Goal: Contribute content: Add original content to the website for others to see

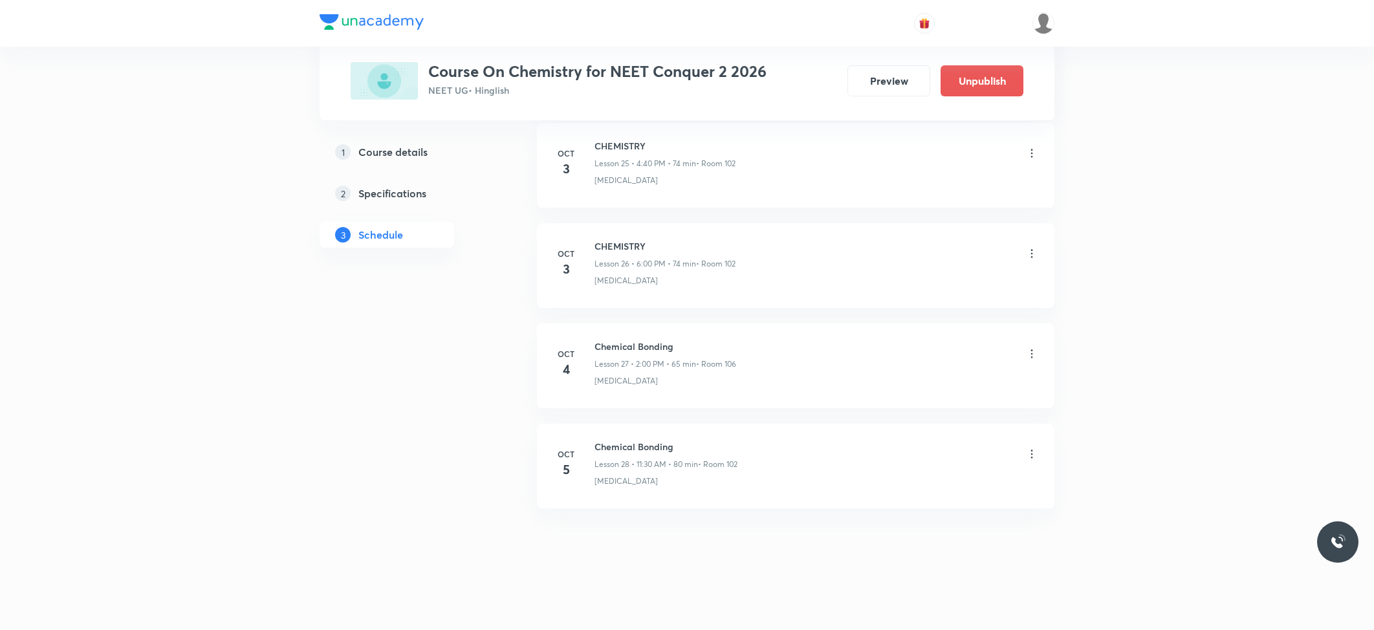
click at [622, 440] on h6 "Chemical Bonding" at bounding box center [666, 447] width 143 height 14
copy h6 "Chemical Bonding"
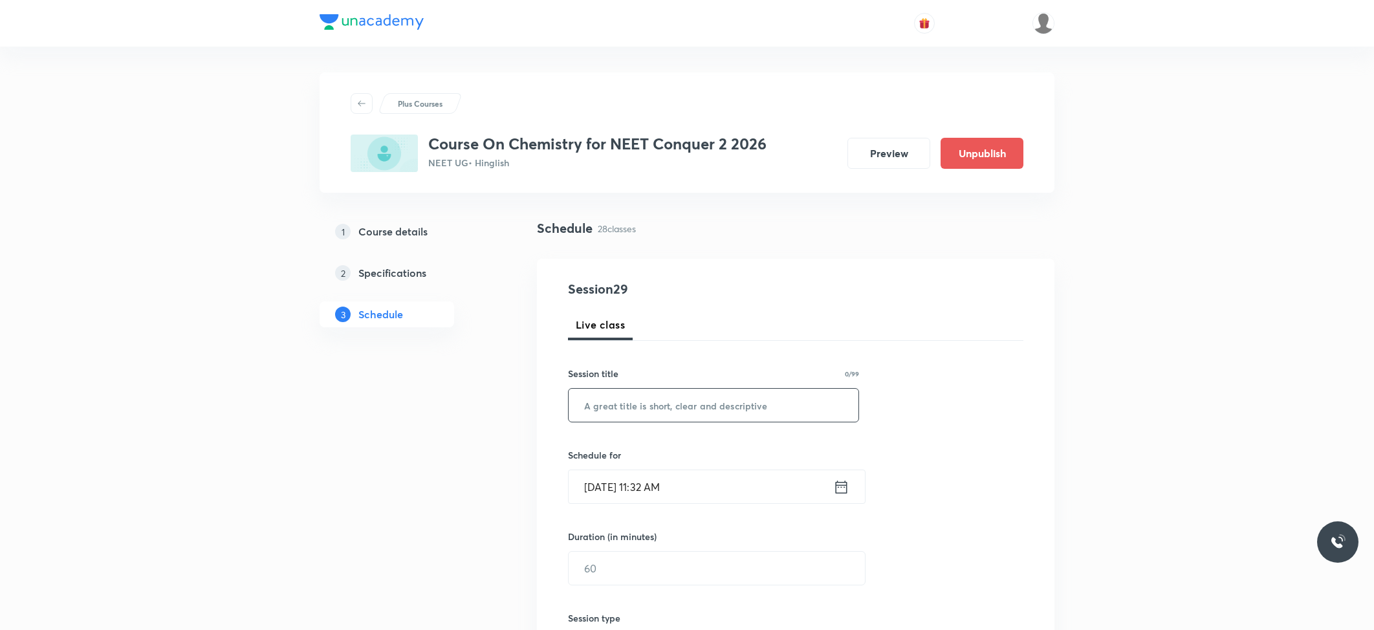
click at [761, 397] on input "text" at bounding box center [714, 405] width 290 height 33
paste input "Chemical Bonding"
type input "t"
type input "Thermodynamics"
click at [690, 506] on div "Session 29 Live class Session title 14/99 Thermodynamics ​ Schedule for [DATE] …" at bounding box center [796, 584] width 456 height 608
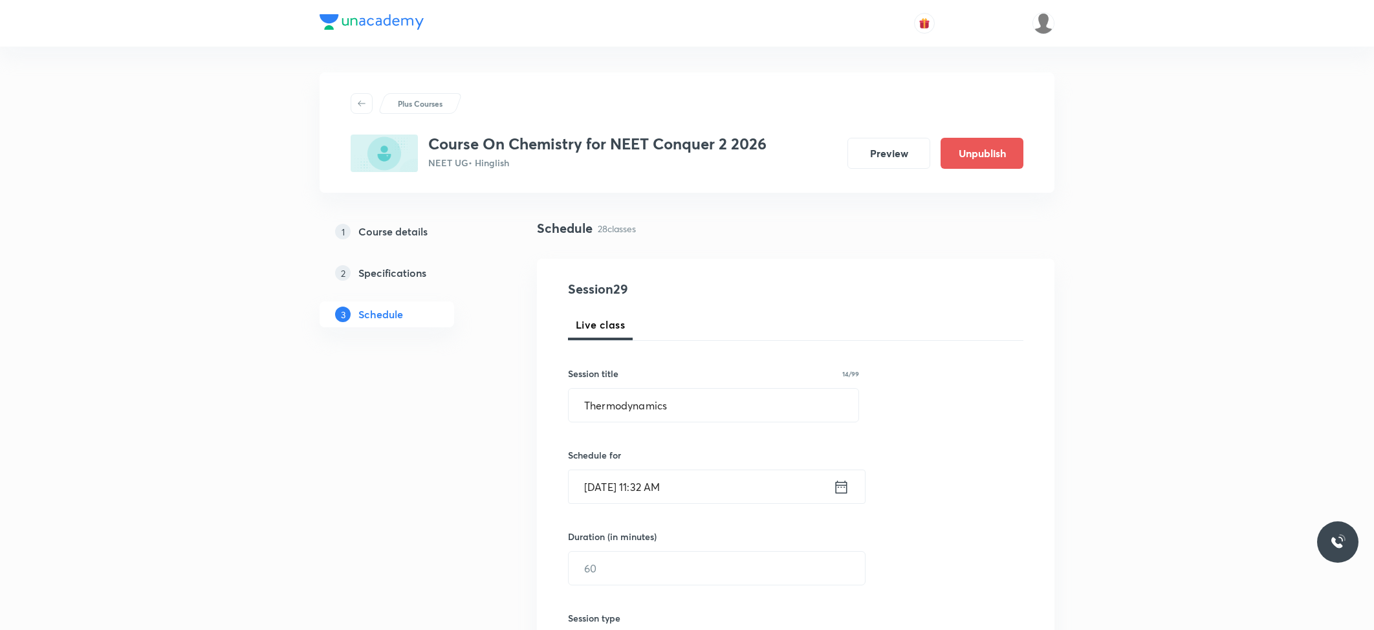
click at [700, 476] on input "[DATE] 11:32 AM" at bounding box center [701, 486] width 265 height 33
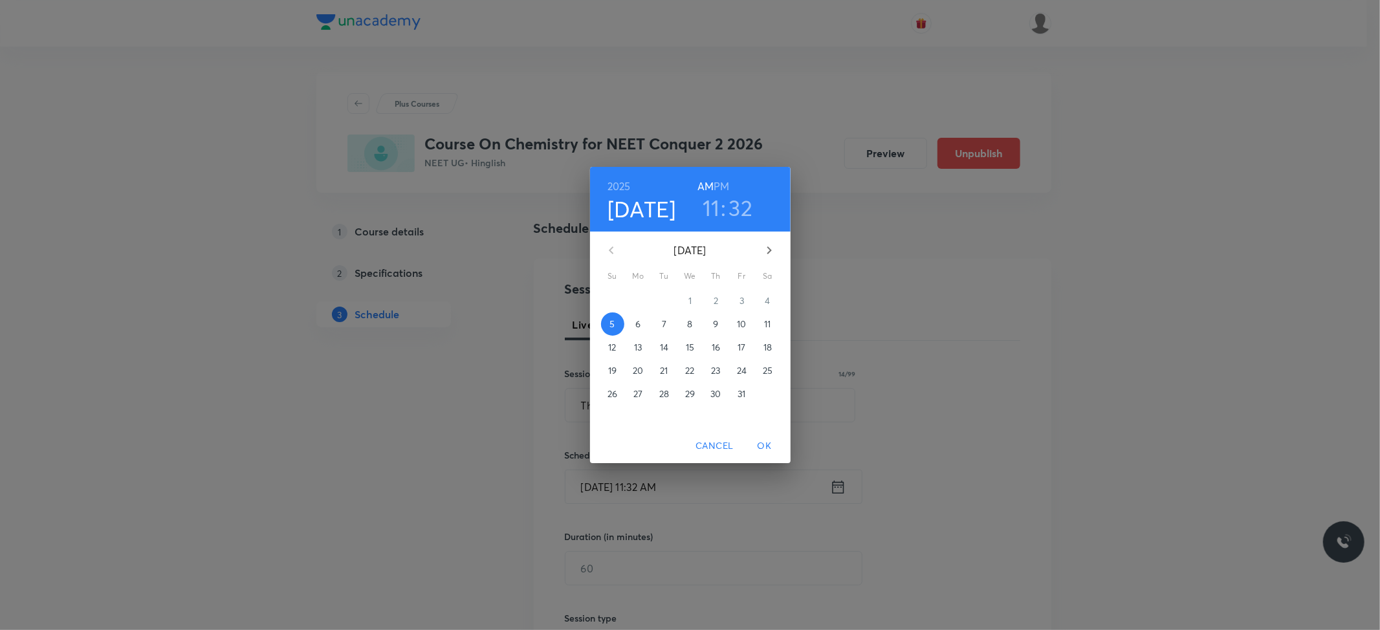
click at [747, 208] on h3 "32" at bounding box center [741, 207] width 24 height 27
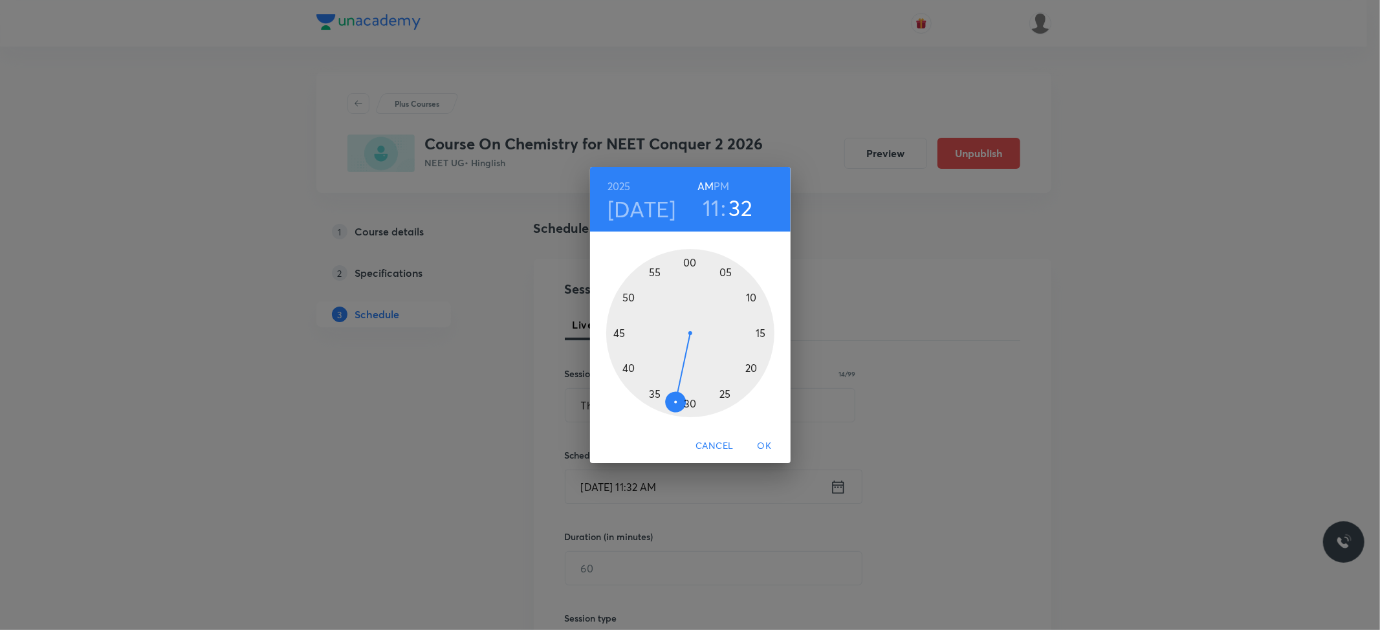
click at [657, 392] on div at bounding box center [690, 333] width 168 height 168
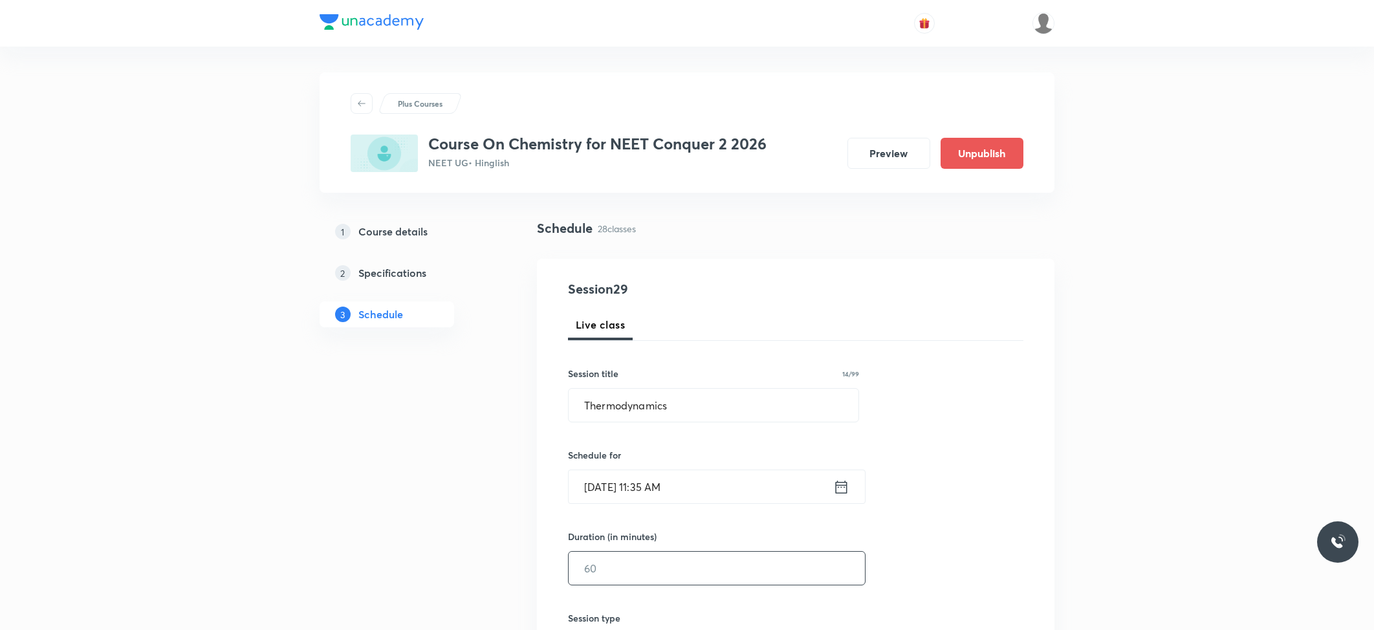
click at [650, 555] on input "text" at bounding box center [717, 568] width 296 height 33
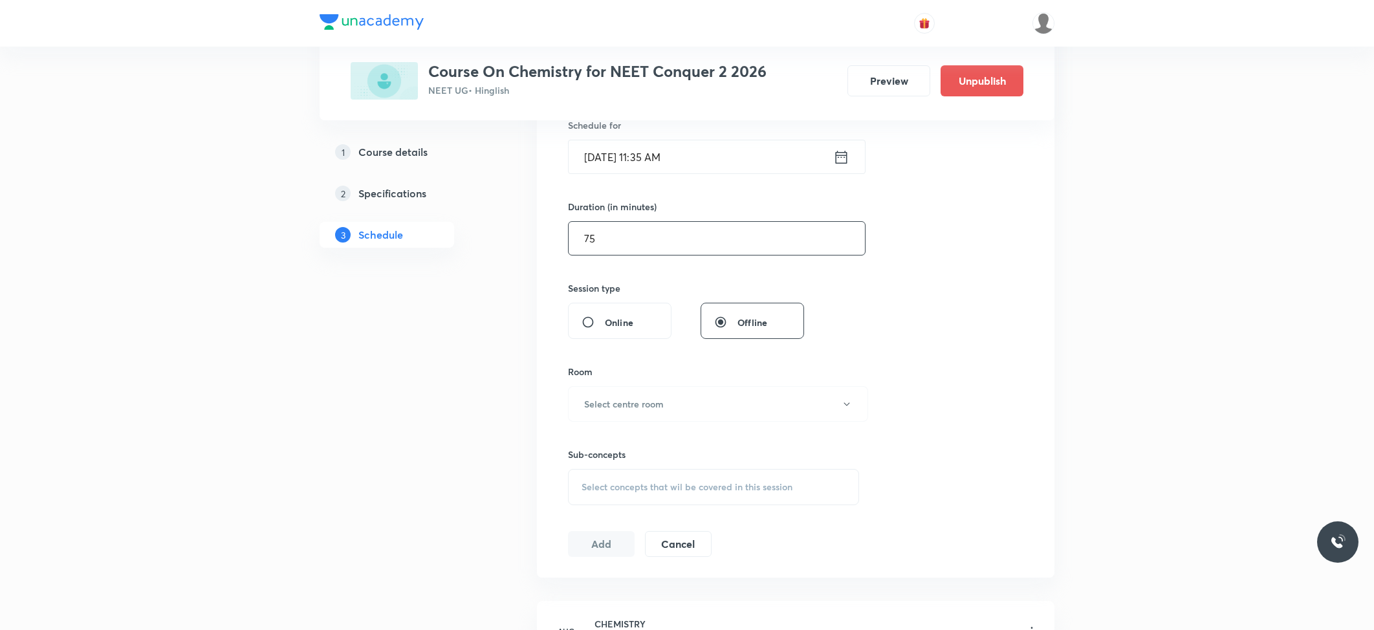
scroll to position [345, 0]
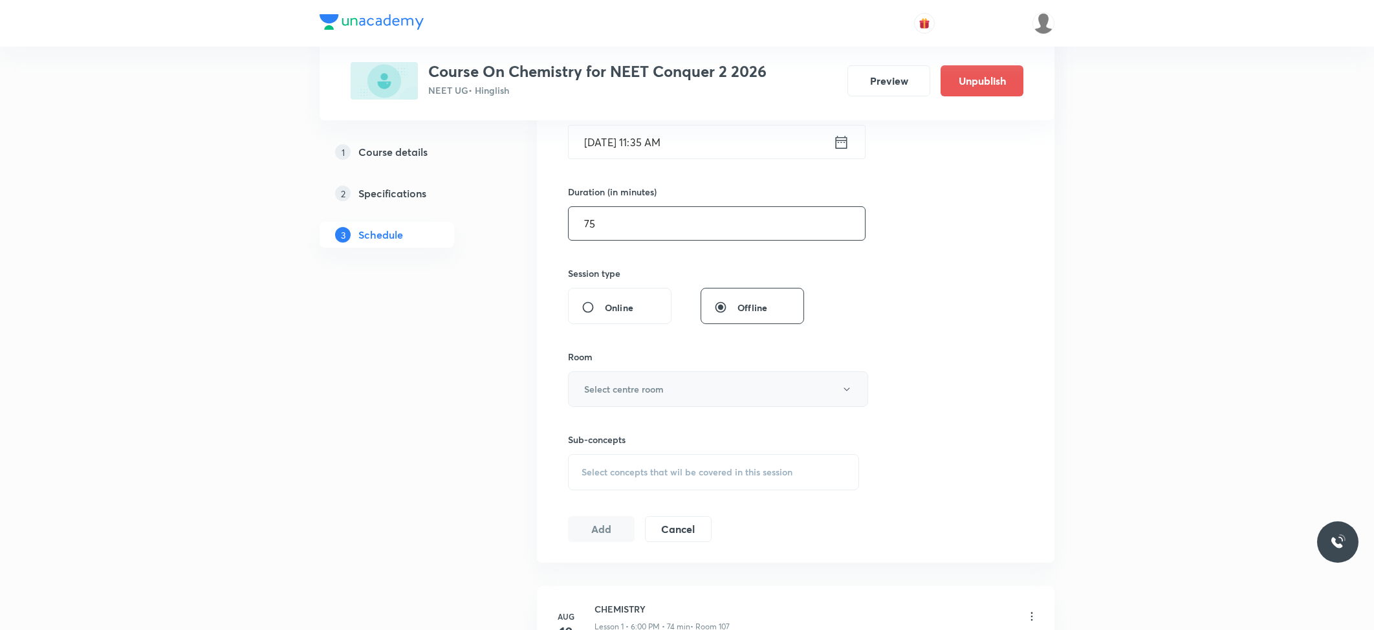
type input "75"
click at [638, 396] on h6 "Select centre room" at bounding box center [624, 389] width 80 height 14
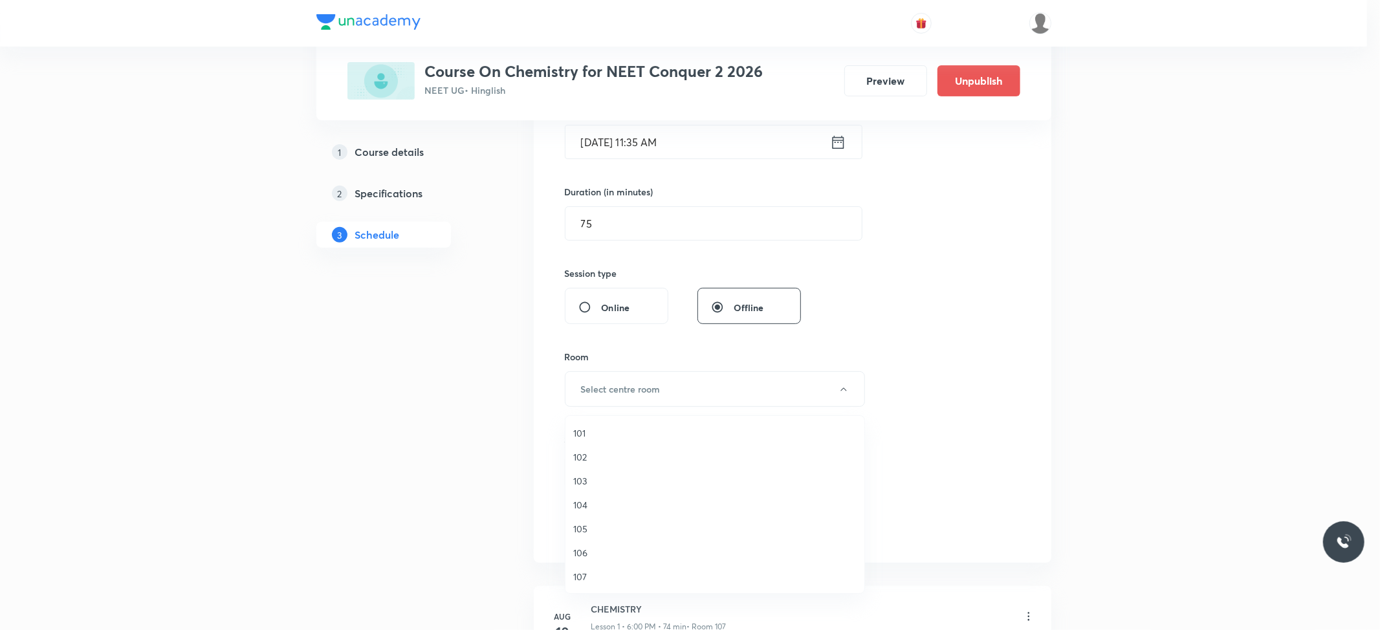
click at [591, 505] on span "104" at bounding box center [714, 505] width 283 height 14
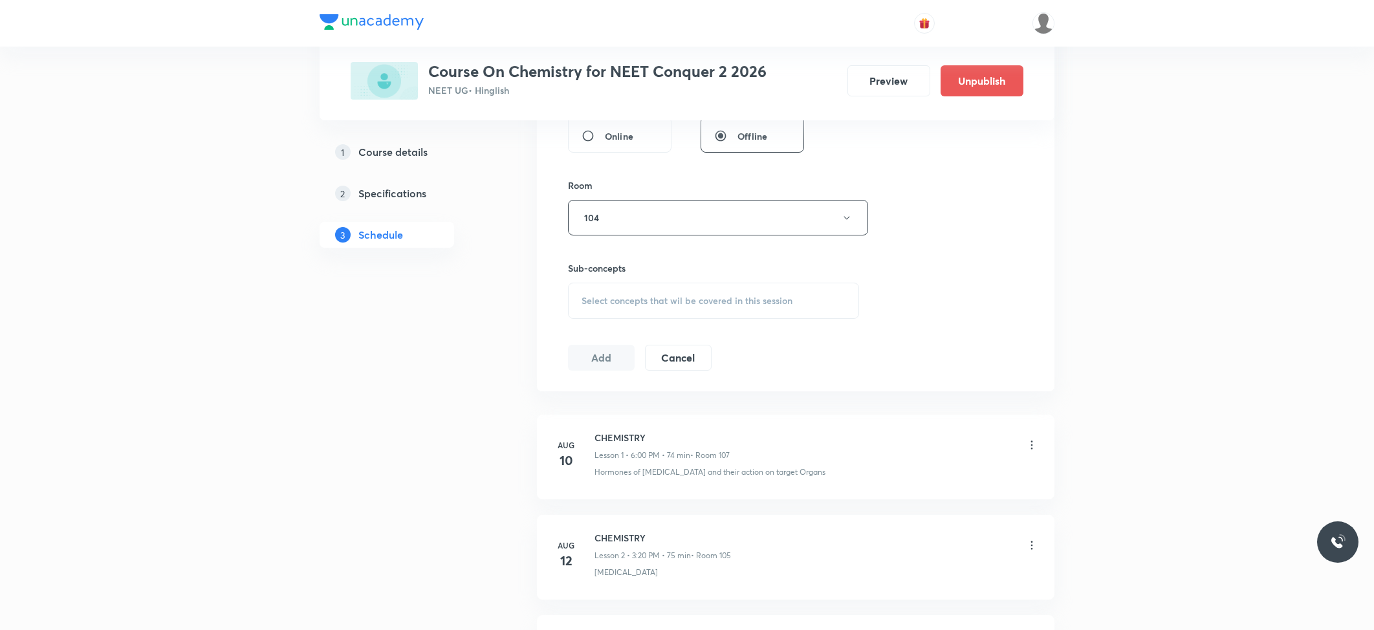
scroll to position [518, 0]
click at [630, 301] on span "Select concepts that wil be covered in this session" at bounding box center [687, 299] width 211 height 10
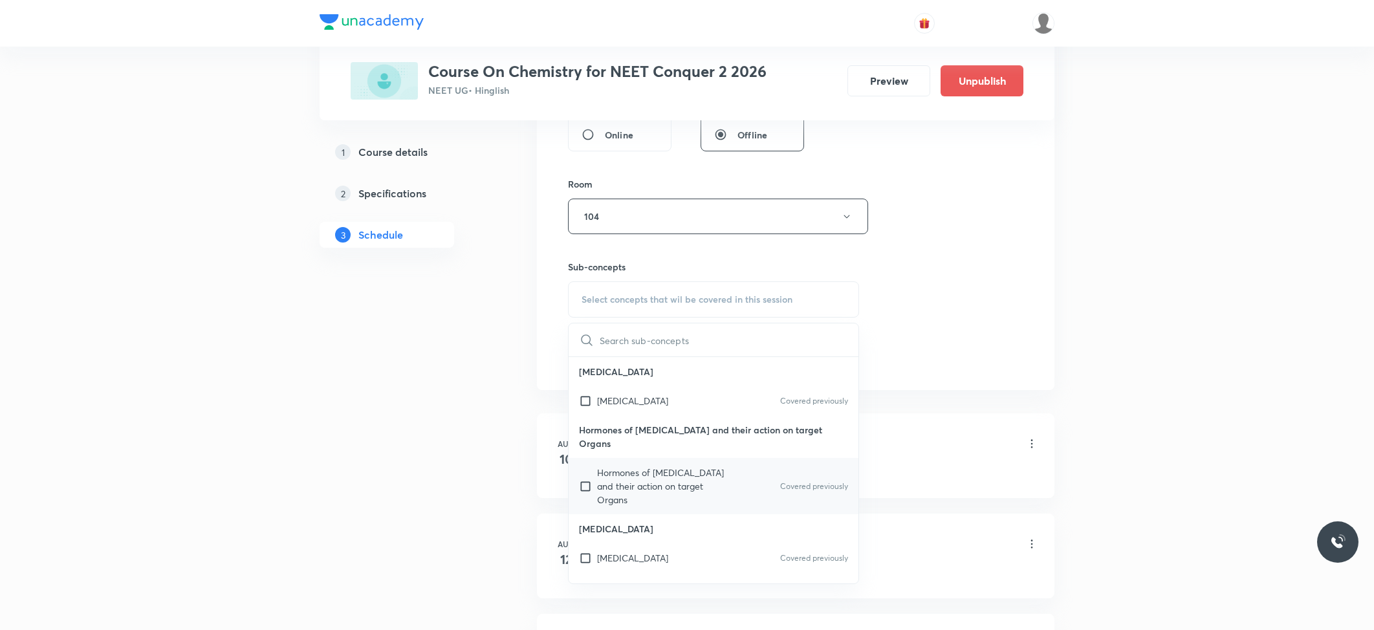
click at [601, 472] on p "Hormones of [MEDICAL_DATA] and their action on target Organs" at bounding box center [662, 486] width 131 height 41
checkbox input "true"
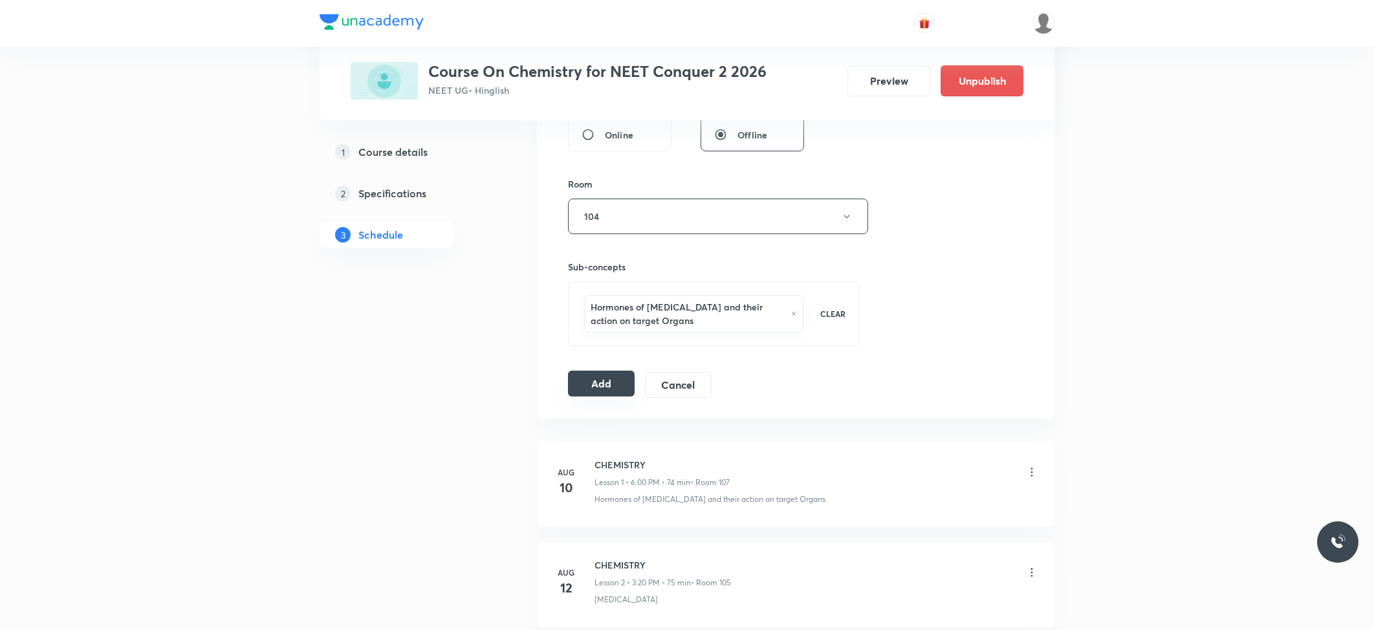
click at [590, 391] on button "Add" at bounding box center [601, 384] width 67 height 26
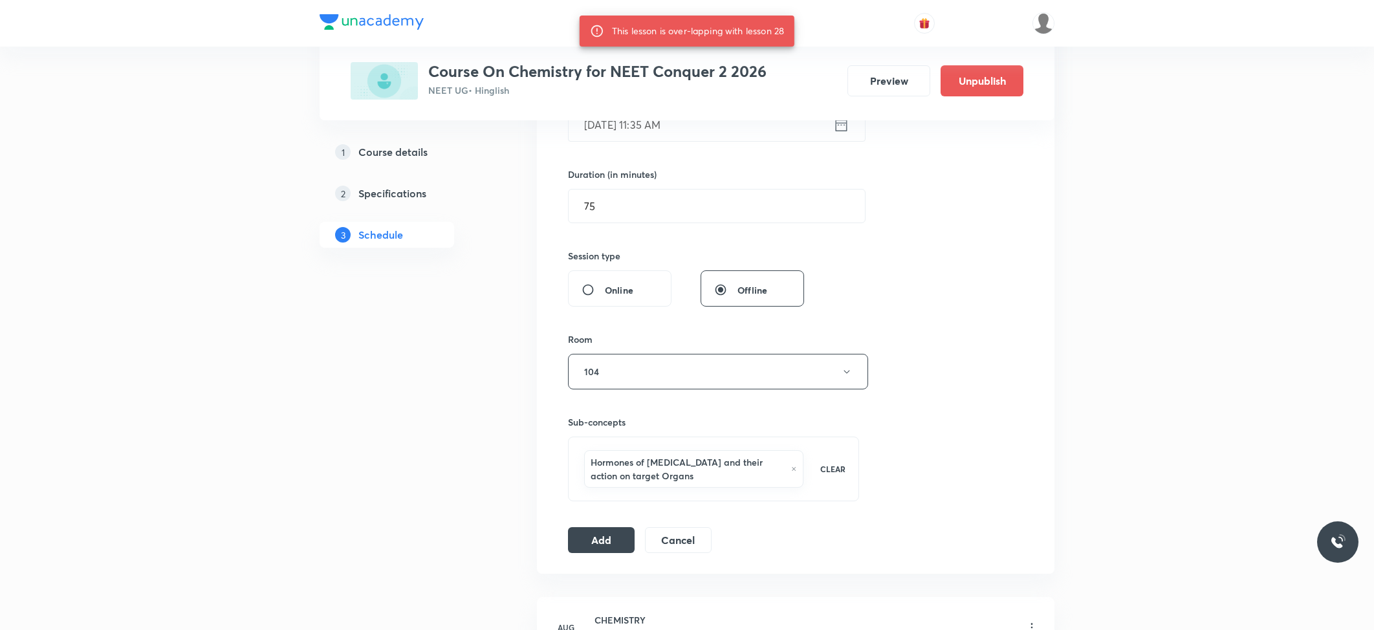
scroll to position [345, 0]
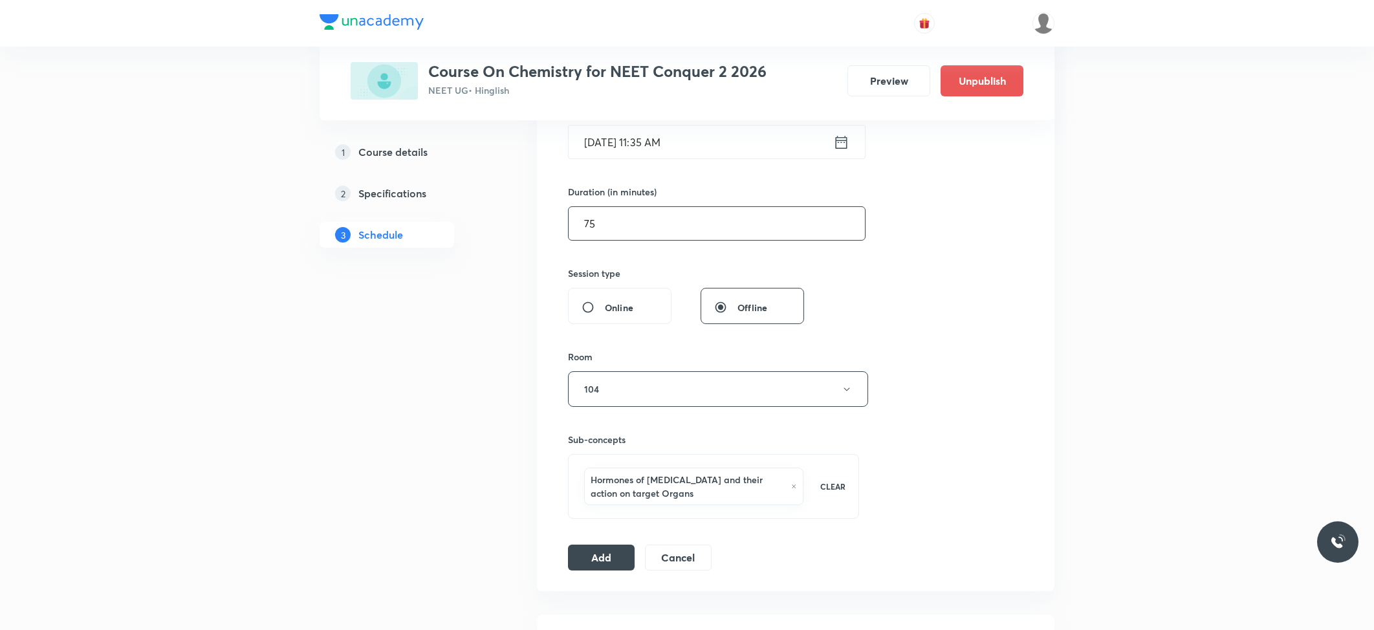
click at [586, 224] on input "75" at bounding box center [717, 223] width 296 height 33
type input "70"
click at [604, 554] on button "Add" at bounding box center [601, 557] width 67 height 26
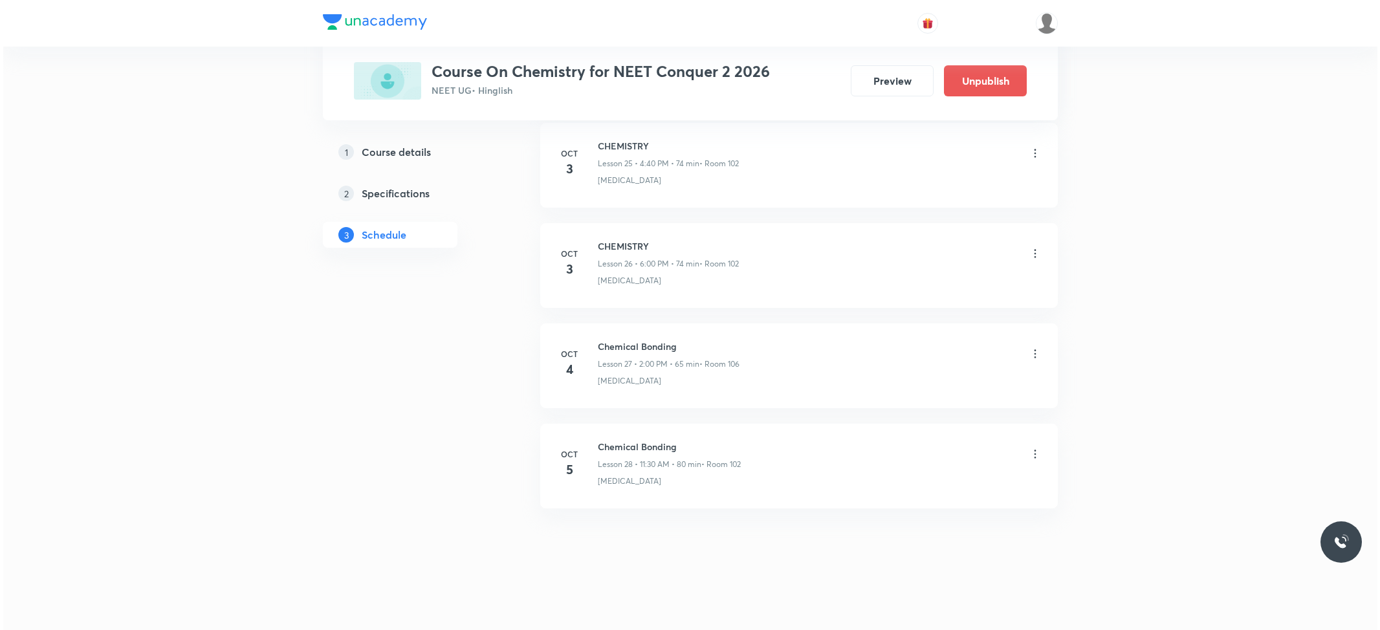
scroll to position [3259, 0]
click at [1034, 453] on icon at bounding box center [1032, 454] width 13 height 13
click at [914, 480] on p "Edit" at bounding box center [911, 487] width 16 height 14
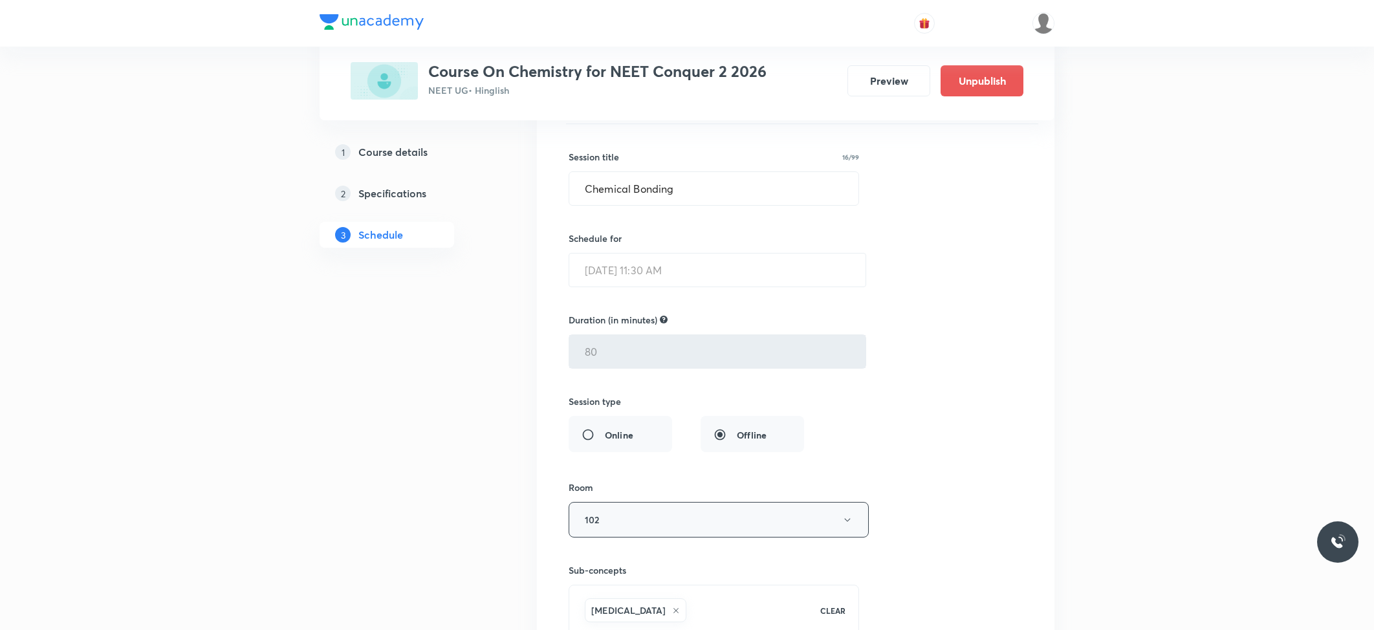
scroll to position [2874, 0]
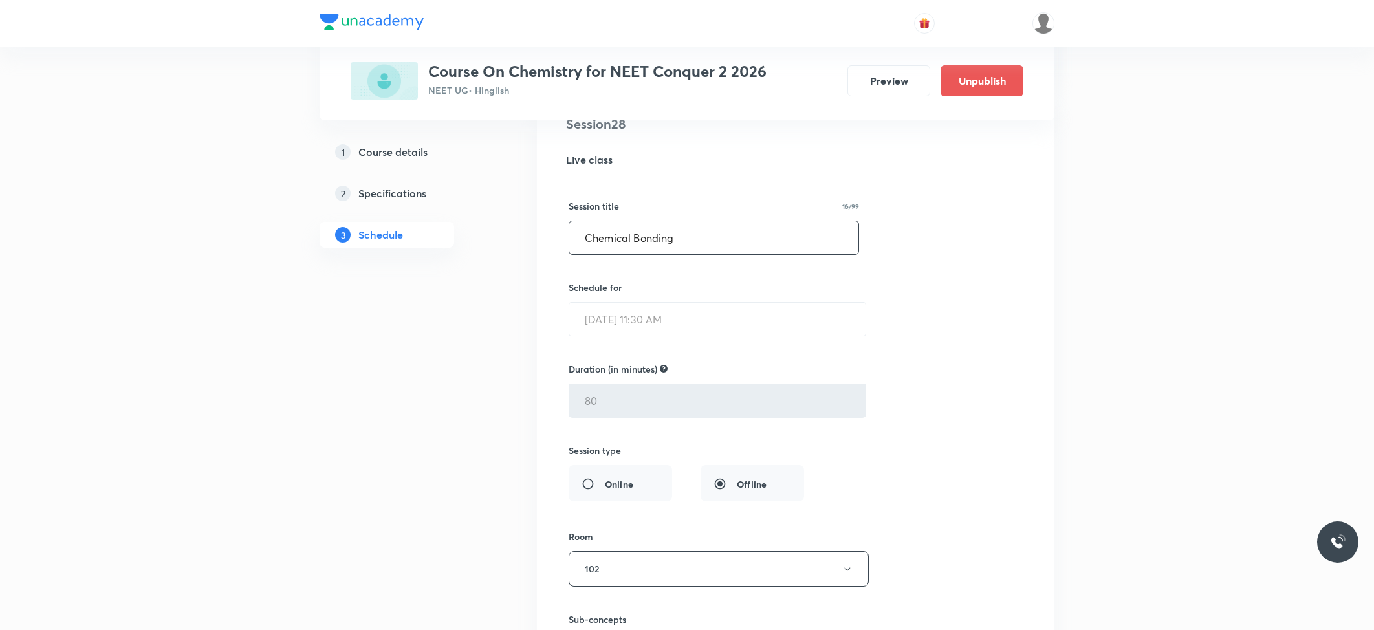
drag, startPoint x: 694, startPoint y: 247, endPoint x: 430, endPoint y: 238, distance: 264.8
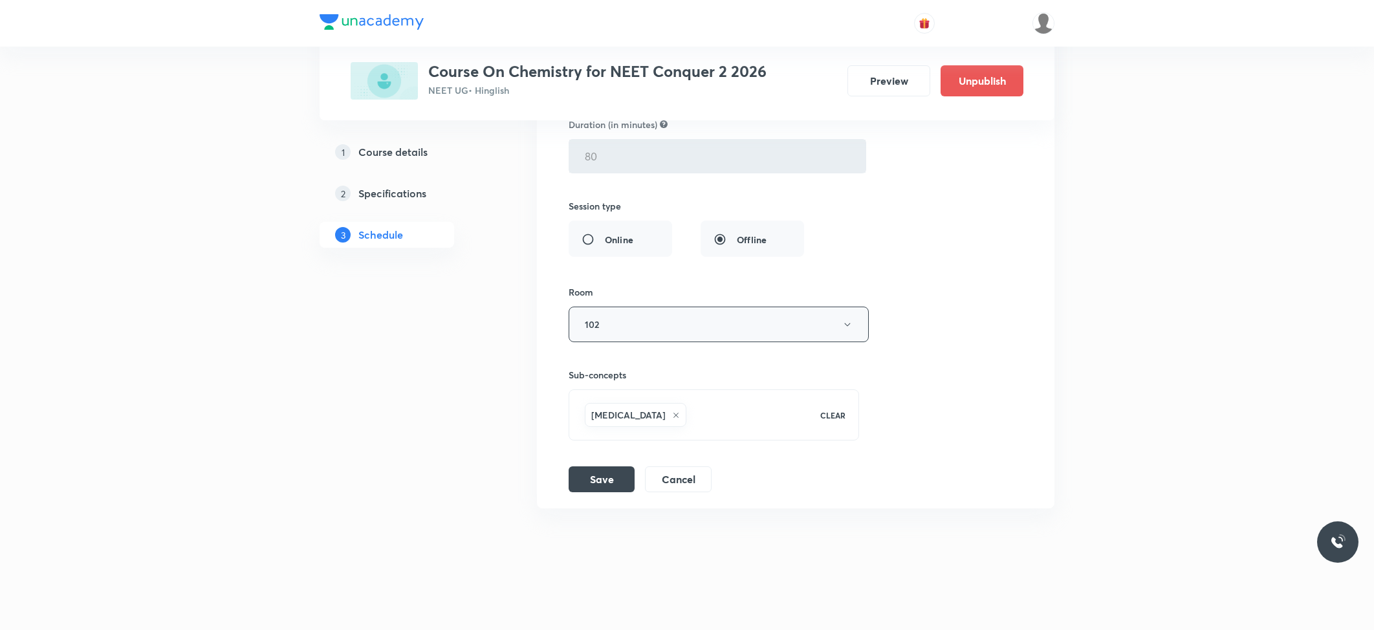
scroll to position [3132, 0]
type input "Thermodynamics"
click at [602, 479] on button "Save" at bounding box center [602, 478] width 66 height 26
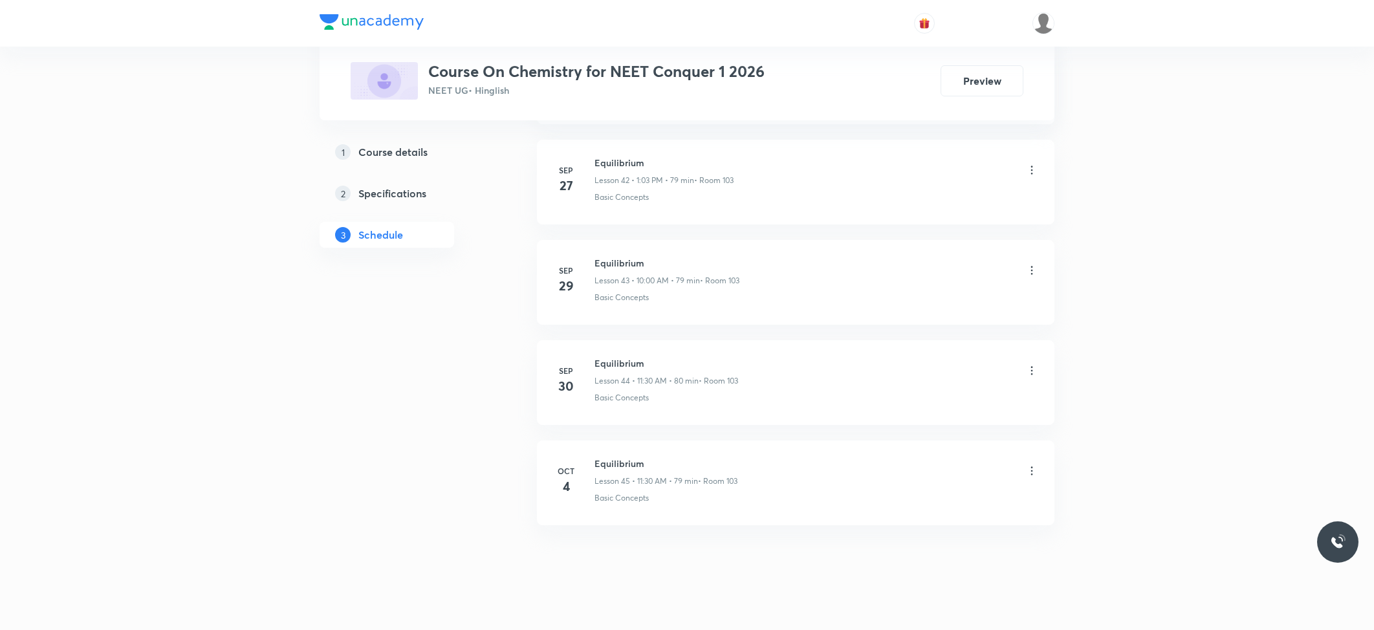
scroll to position [4941, 0]
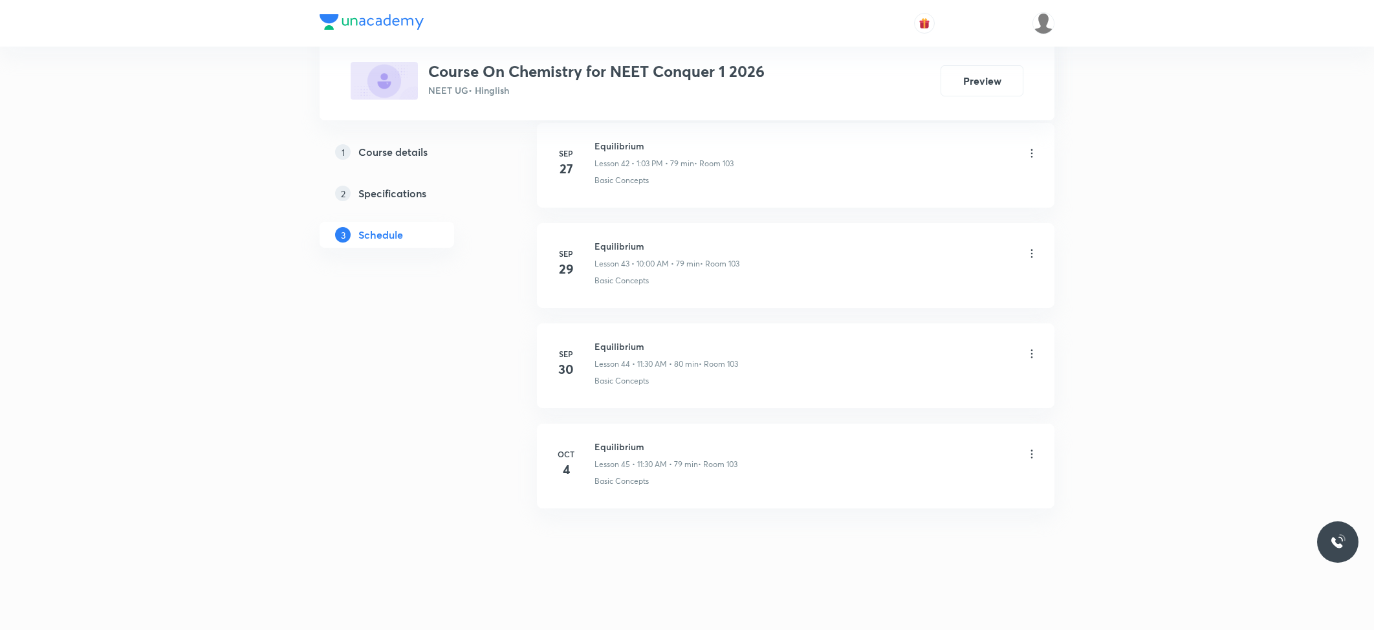
click at [626, 450] on h6 "Equilibrium" at bounding box center [666, 447] width 143 height 14
copy h6 "Equilibrium"
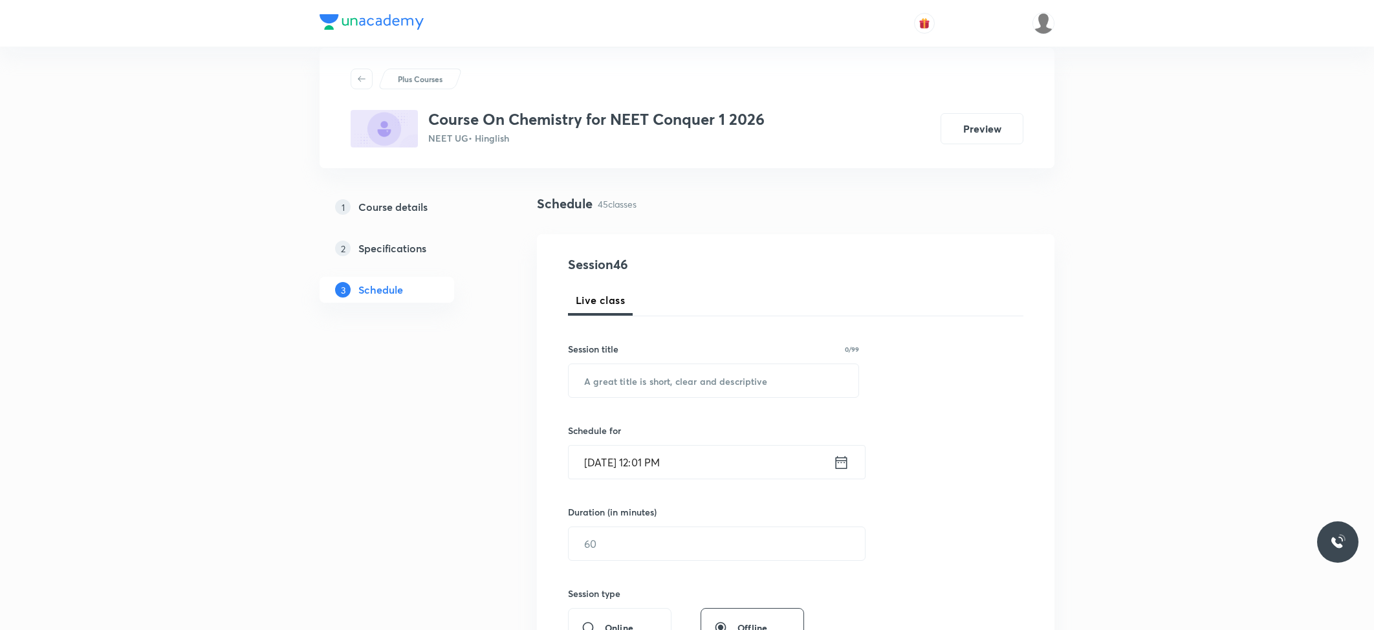
scroll to position [0, 0]
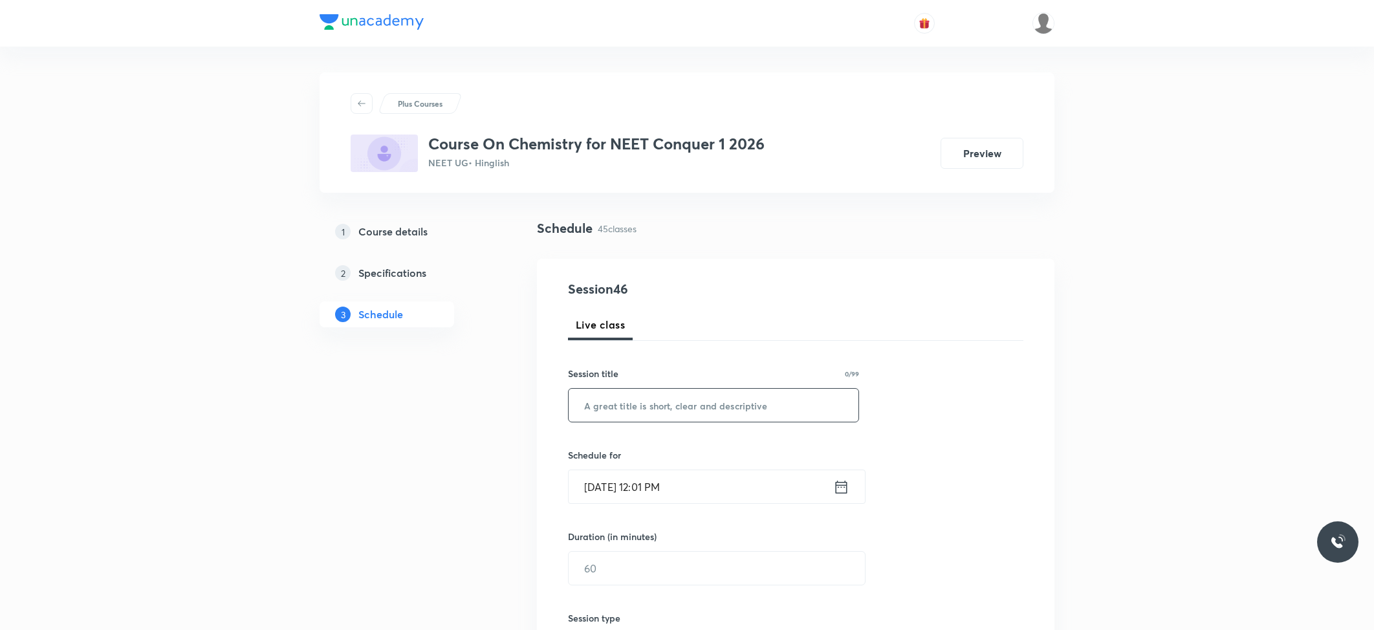
click at [670, 412] on input "text" at bounding box center [714, 405] width 290 height 33
paste input "Equilibrium"
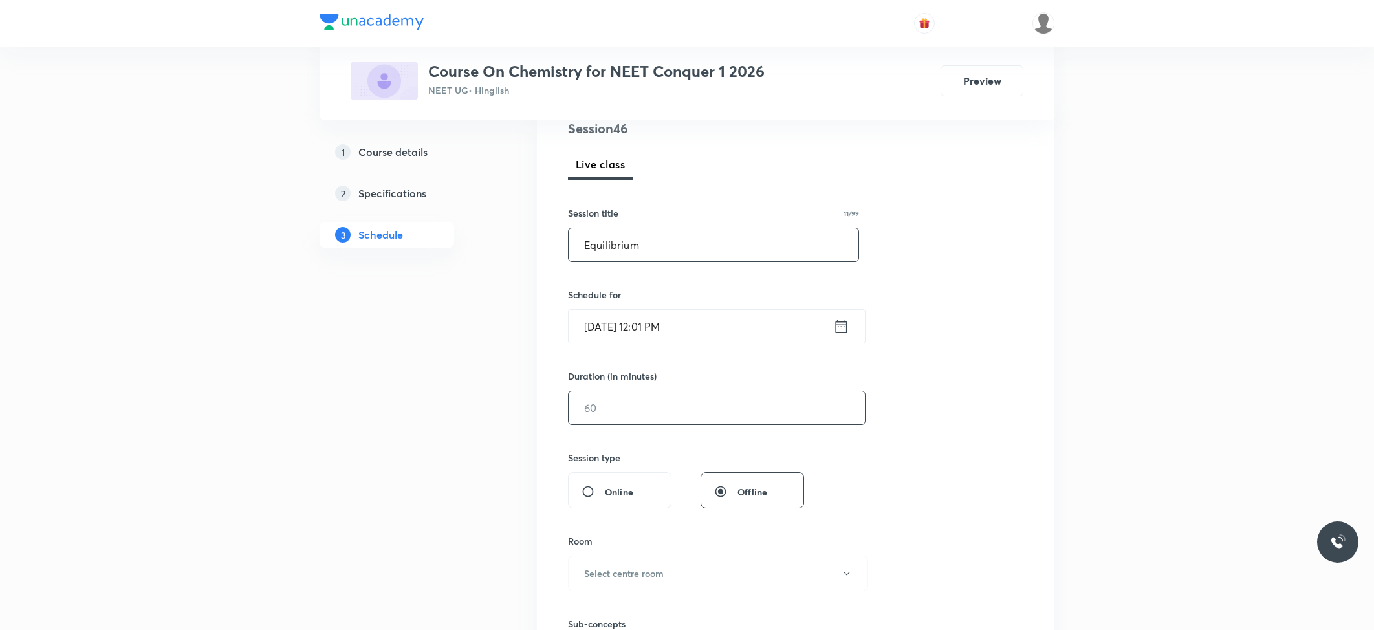
scroll to position [172, 0]
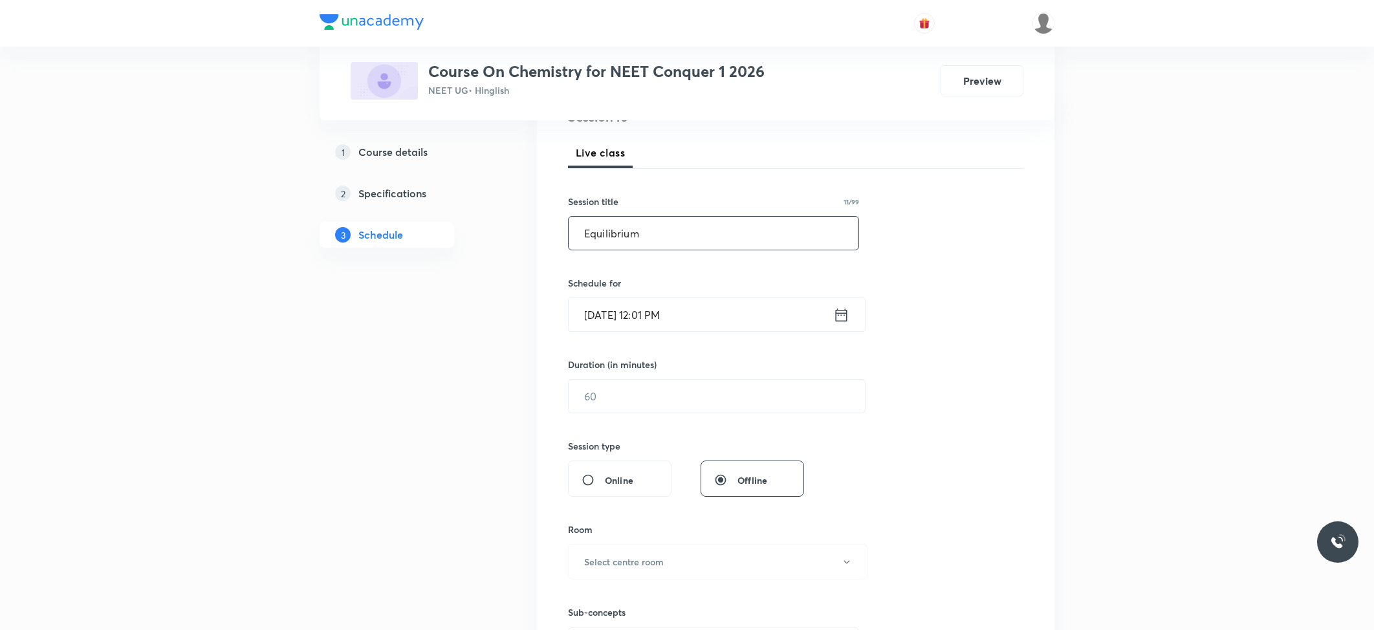
type input "Equilibrium"
click at [663, 316] on input "Oct 5, 2025, 12:01 PM" at bounding box center [701, 314] width 265 height 33
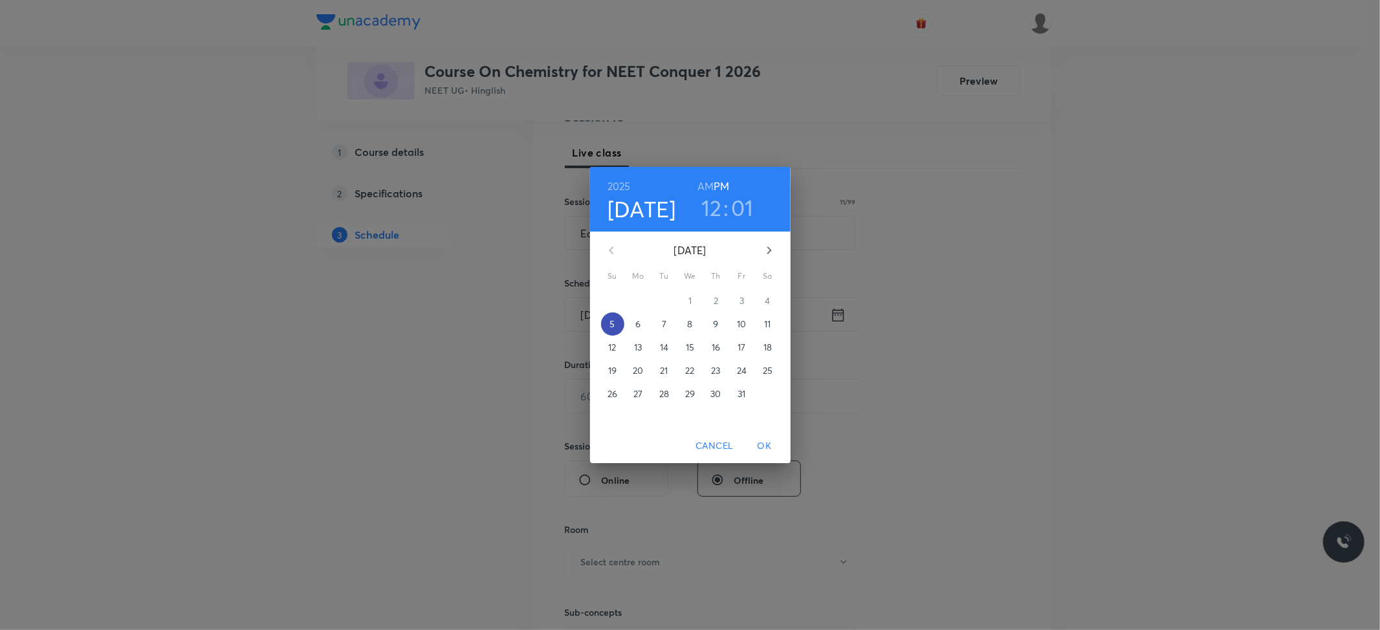
click at [607, 322] on span "5" at bounding box center [612, 324] width 23 height 13
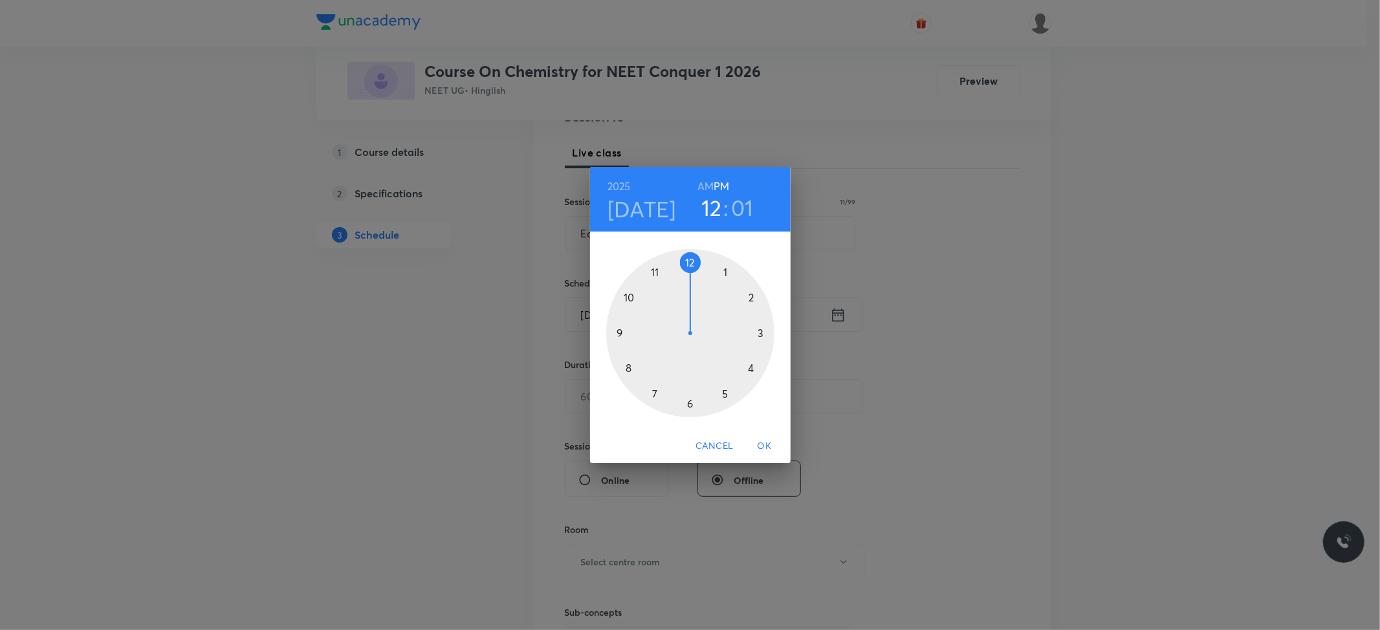
click at [689, 263] on div at bounding box center [690, 333] width 168 height 168
click at [726, 392] on div at bounding box center [690, 333] width 168 height 168
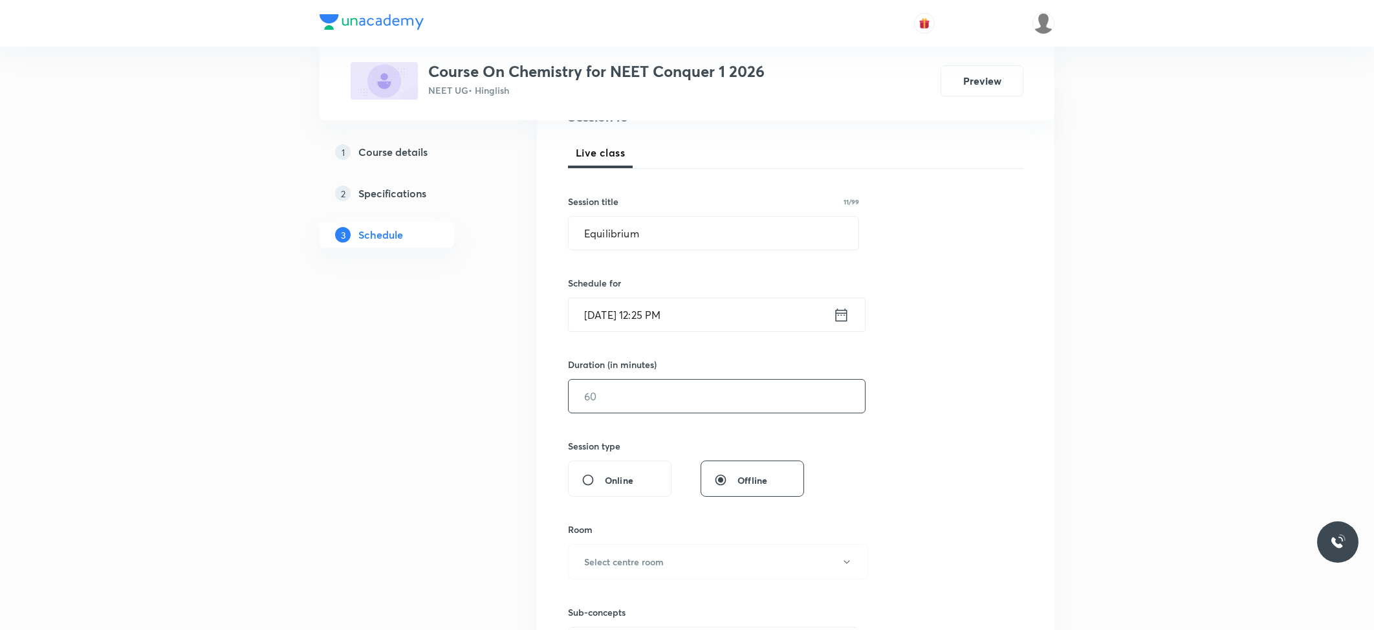
click at [684, 396] on input "text" at bounding box center [717, 396] width 296 height 33
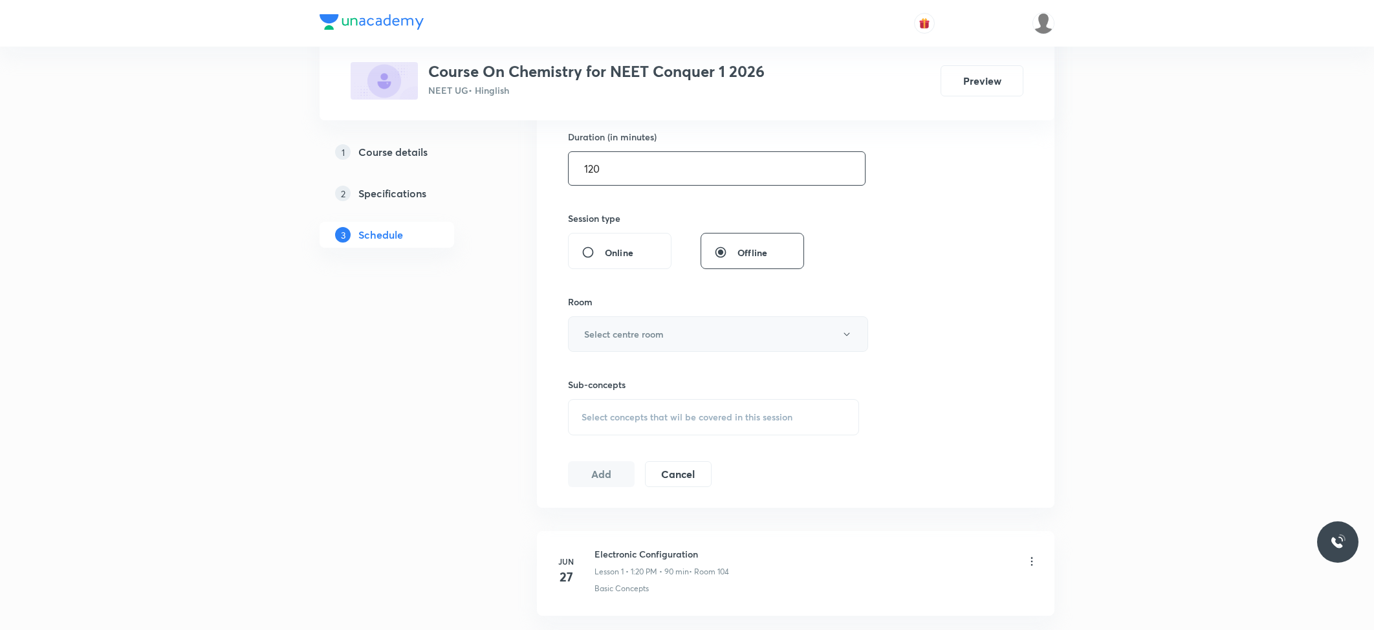
scroll to position [431, 0]
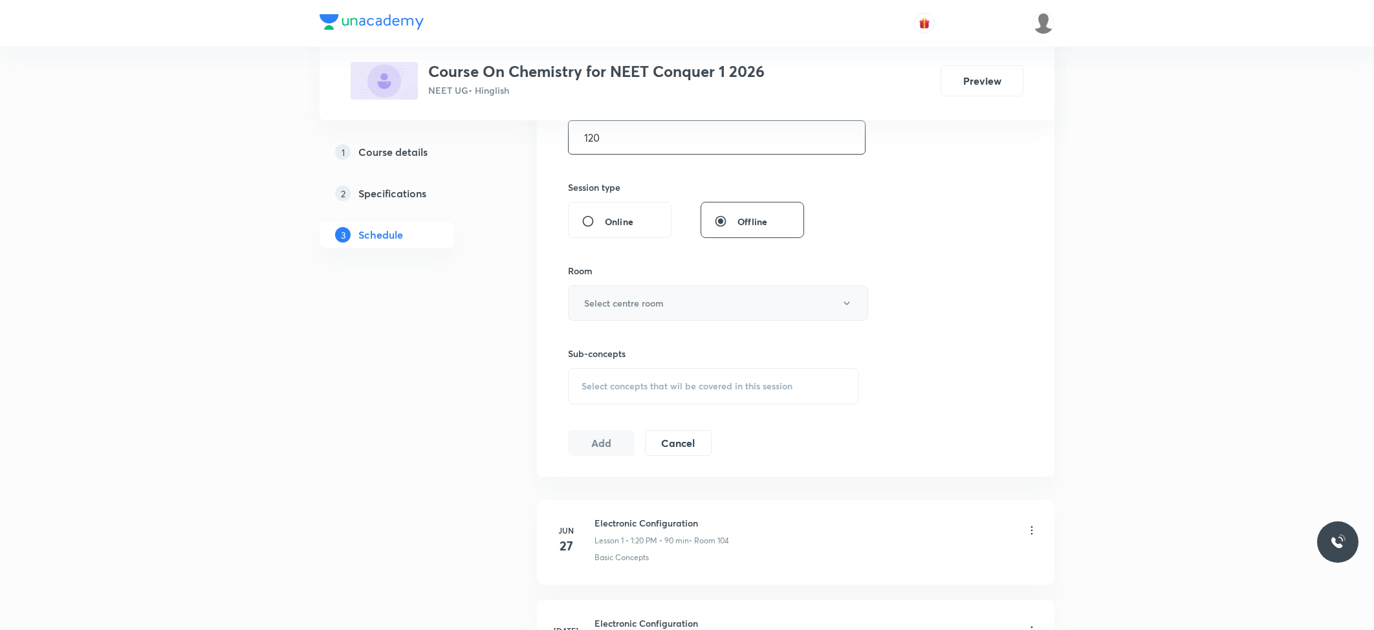
type input "120"
click at [767, 305] on button "Select centre room" at bounding box center [718, 303] width 300 height 36
click at [588, 392] on span "103" at bounding box center [714, 395] width 283 height 14
click at [606, 395] on div "Select concepts that wil be covered in this session" at bounding box center [713, 386] width 291 height 36
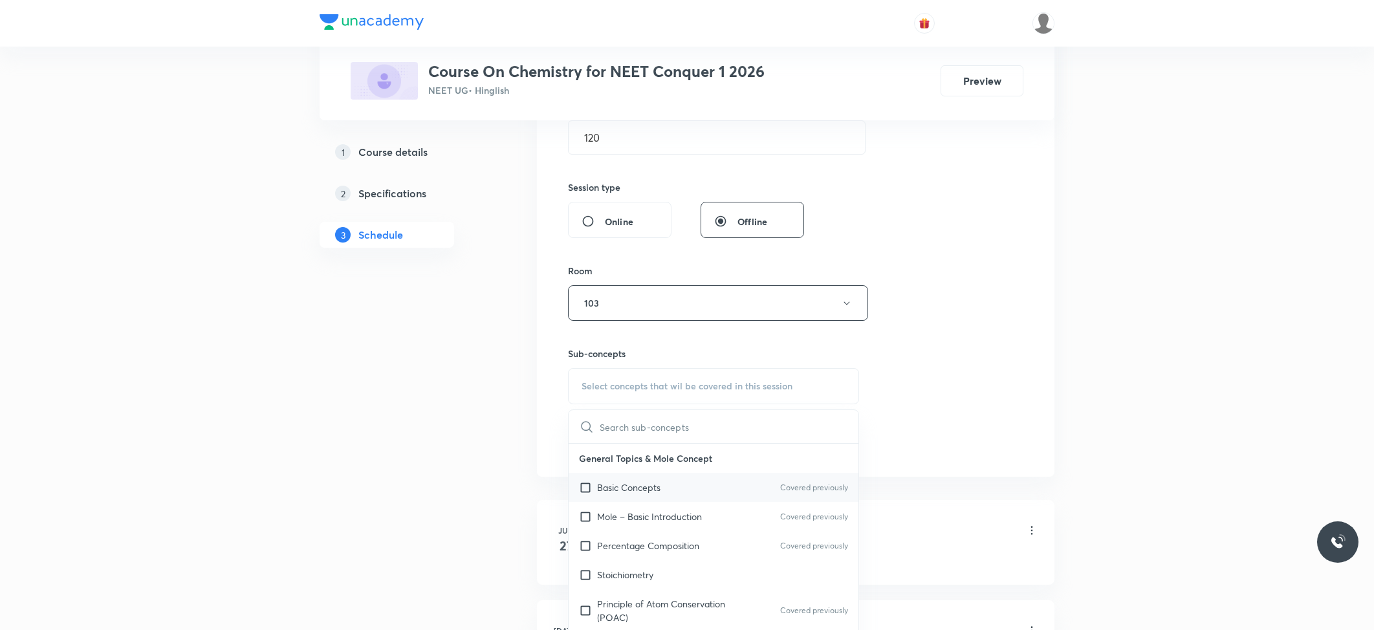
click at [657, 490] on p "Basic Concepts" at bounding box center [628, 488] width 63 height 14
checkbox input "true"
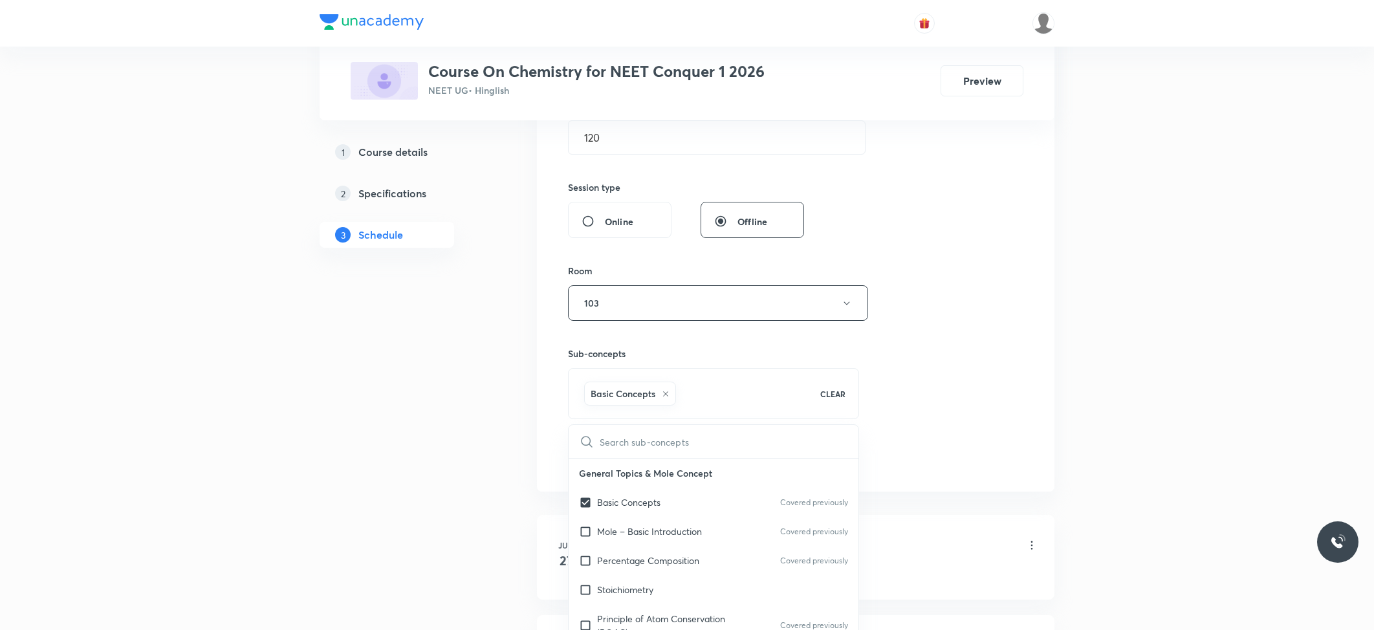
click at [937, 334] on div "Session 46 Live class Session title 11/99 Equilibrium ​ Schedule for Oct 5, 202…" at bounding box center [796, 160] width 456 height 622
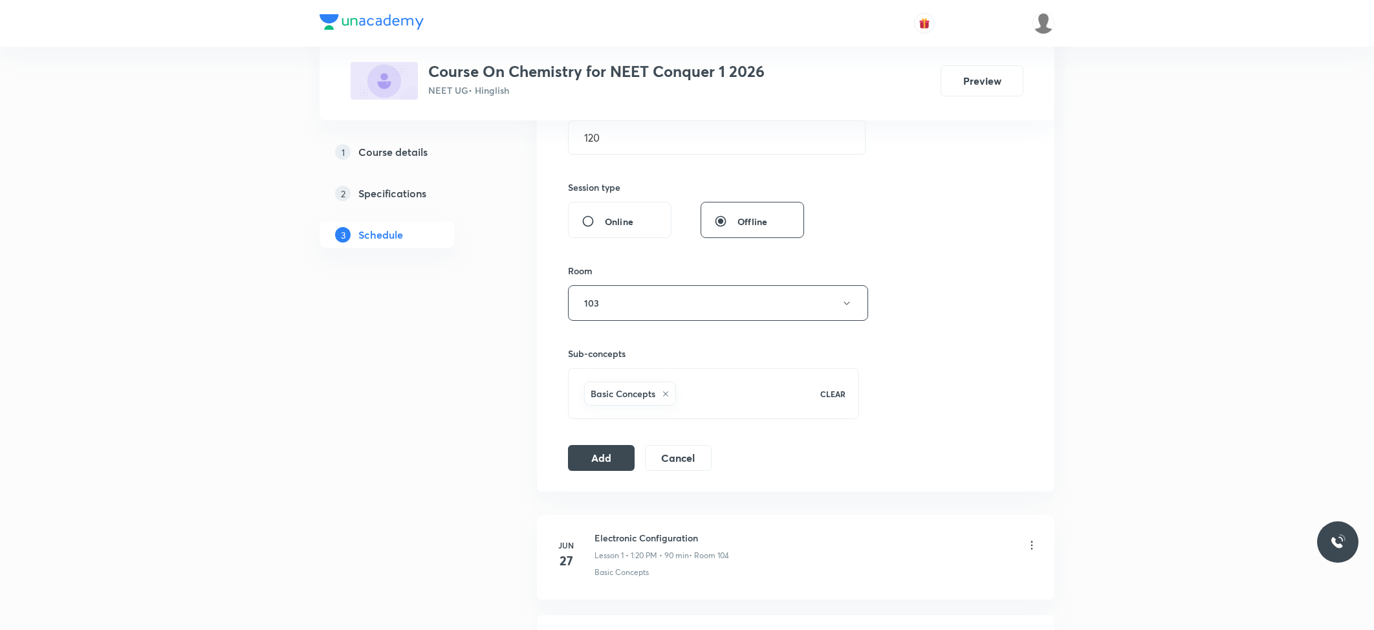
click at [604, 456] on button "Add" at bounding box center [601, 458] width 67 height 26
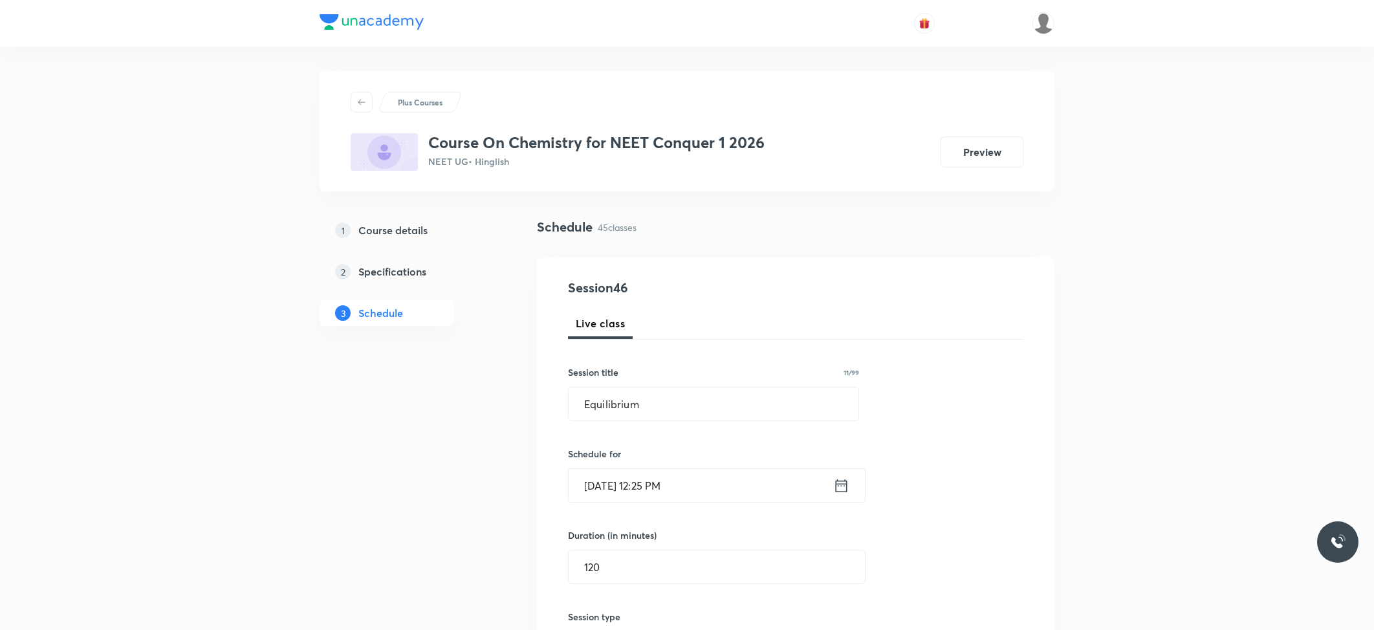
scroll to position [0, 0]
click at [773, 255] on div "Schedule 45 classes" at bounding box center [796, 239] width 518 height 40
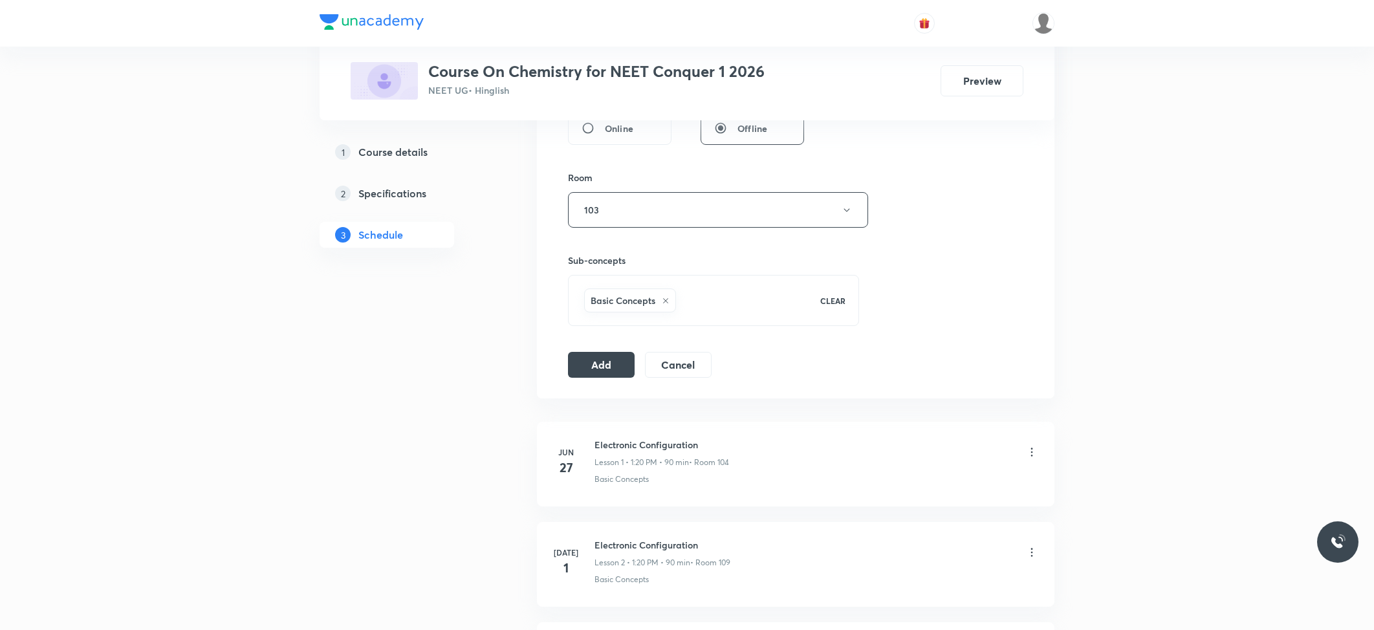
scroll to position [518, 0]
click at [616, 374] on button "Add" at bounding box center [601, 370] width 67 height 26
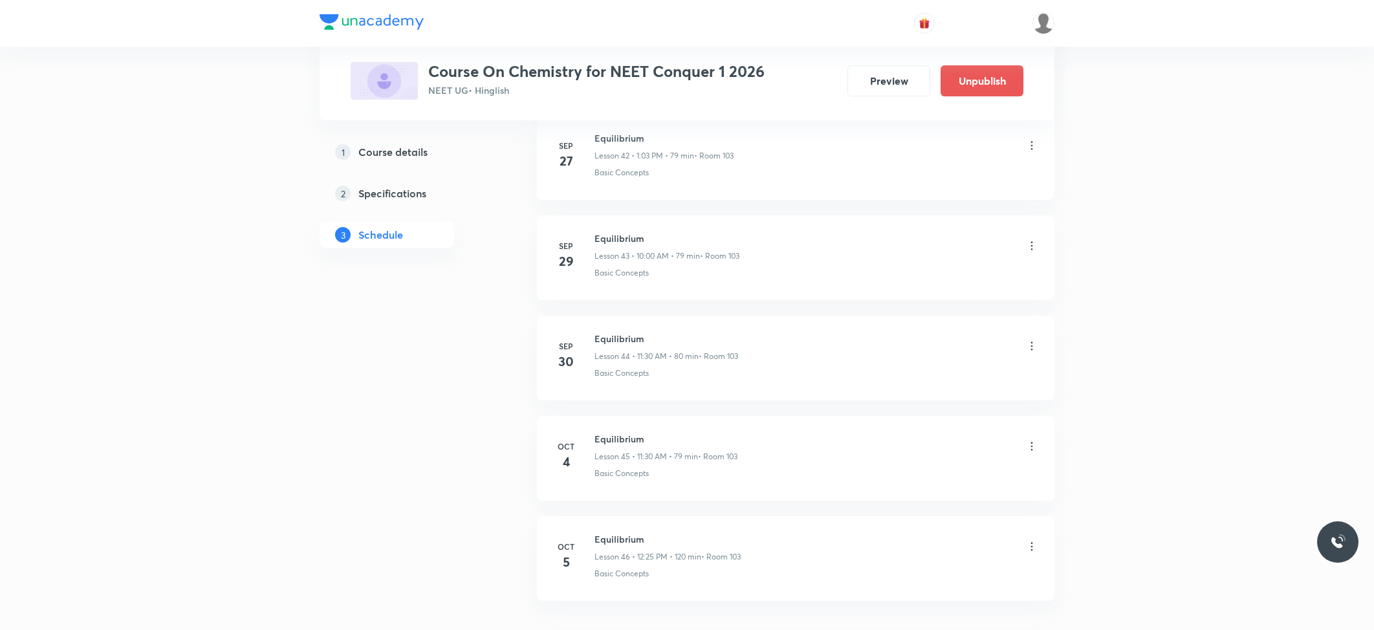
scroll to position [4445, 0]
